Goal: Check status: Check status

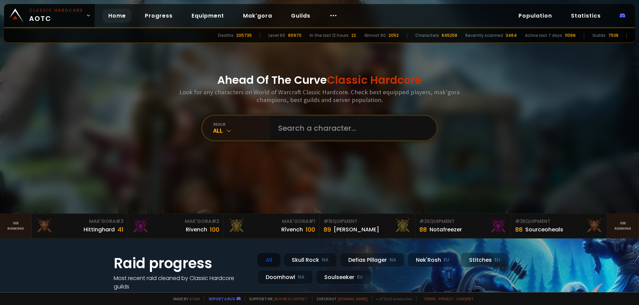
type input "n"
type input "bonjwa"
click at [308, 124] on input "text" at bounding box center [351, 128] width 154 height 24
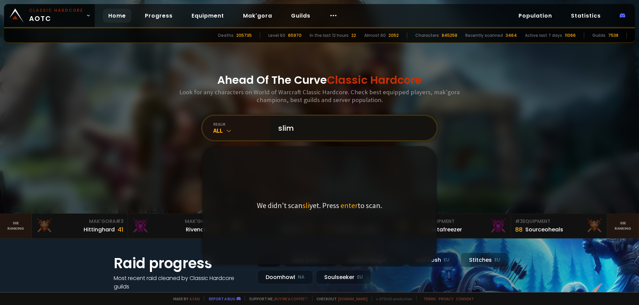
type input "slime"
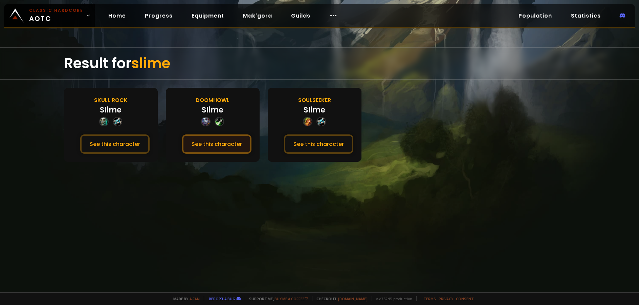
click at [214, 141] on button "See this character" at bounding box center [216, 144] width 69 height 19
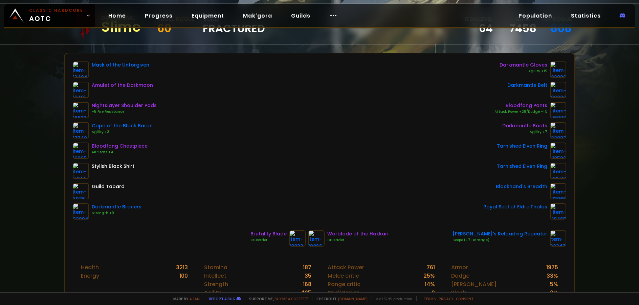
scroll to position [62, 0]
